Goal: Task Accomplishment & Management: Complete application form

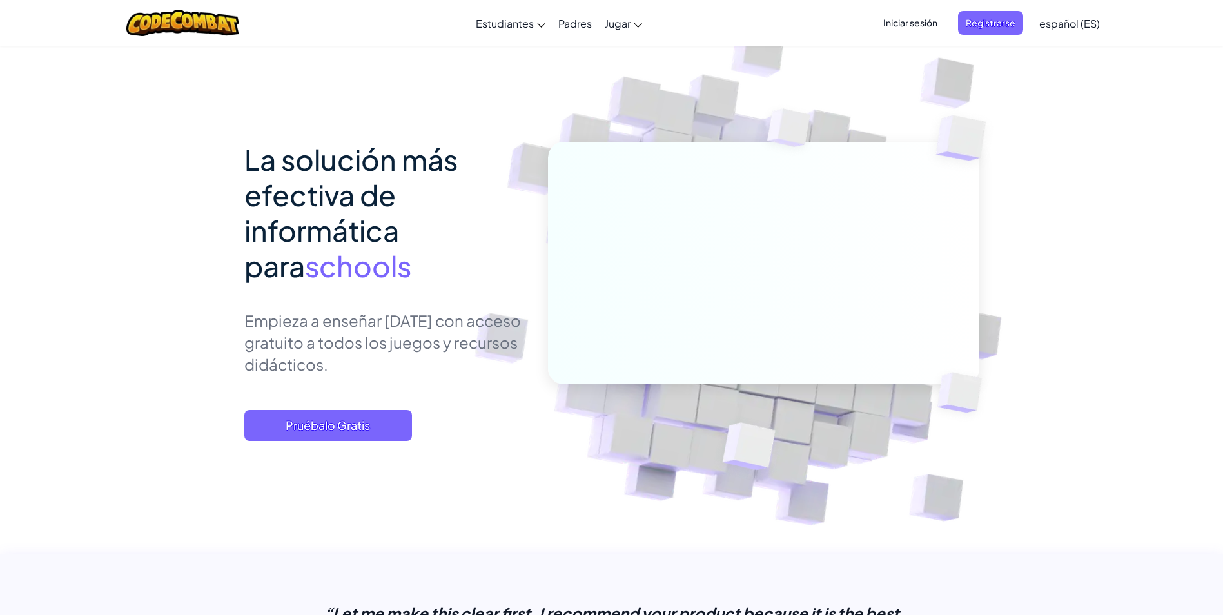
scroll to position [64, 0]
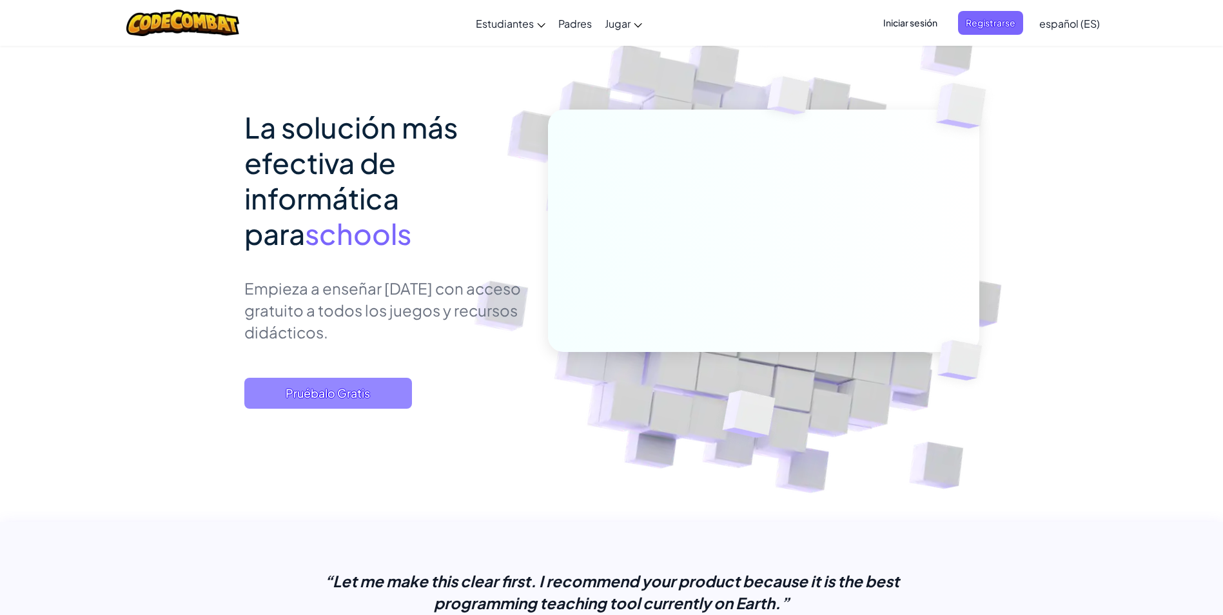
click at [349, 385] on span "Pruébalo Gratis" at bounding box center [328, 393] width 168 height 31
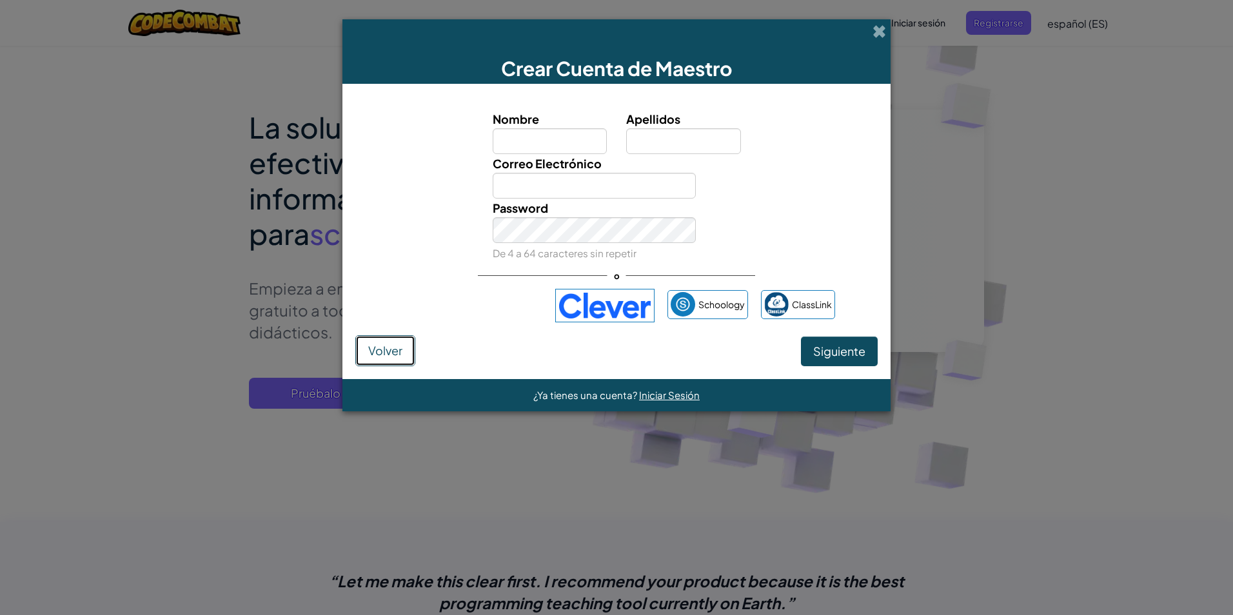
click at [373, 350] on span "Volver" at bounding box center [385, 350] width 34 height 15
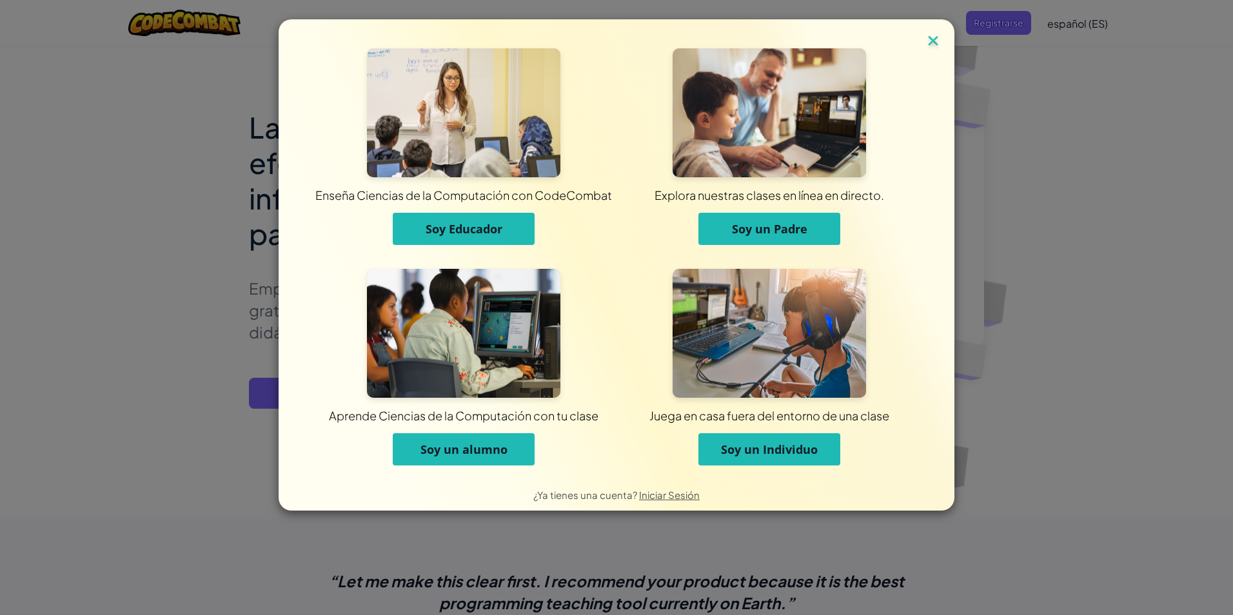
click at [932, 45] on img at bounding box center [933, 41] width 17 height 19
